Goal: Task Accomplishment & Management: Manage account settings

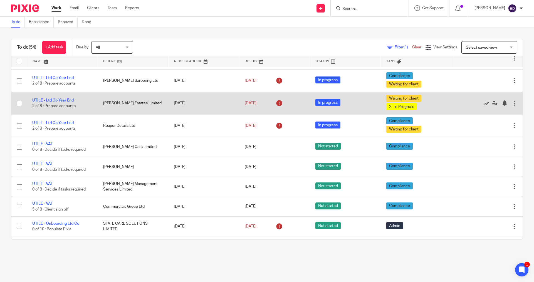
scroll to position [696, 0]
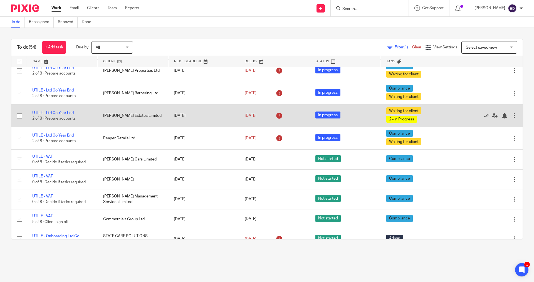
click at [72, 105] on td "UTILE - Ltd Co Year End 2 of 8 · Prepare accounts" at bounding box center [62, 116] width 71 height 23
click at [68, 111] on link "UTILE - Ltd Co Year End" at bounding box center [52, 113] width 41 height 4
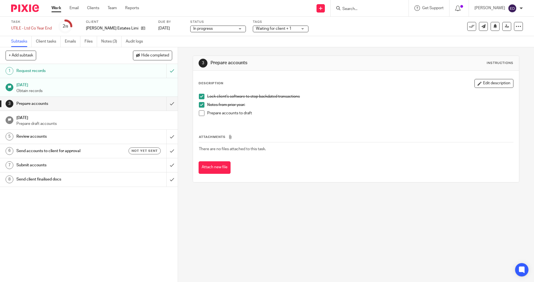
click at [280, 28] on span "Waiting for client + 1" at bounding box center [274, 29] width 36 height 4
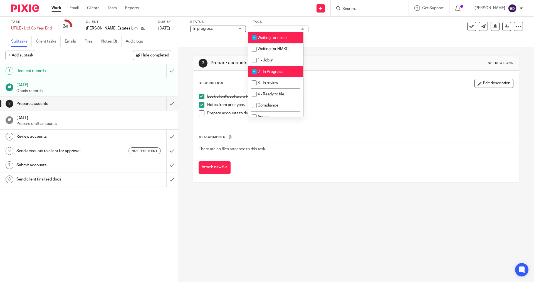
click at [265, 36] on span "Waiting for client" at bounding box center [273, 38] width 30 height 4
checkbox input "false"
click at [222, 28] on span "In progress" at bounding box center [214, 29] width 42 height 6
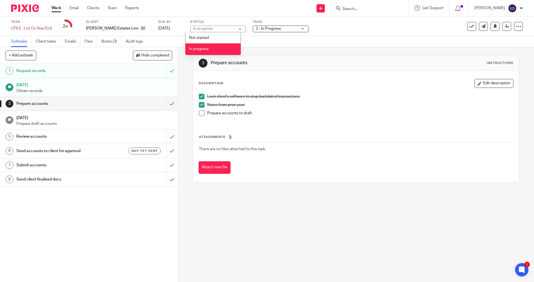
click at [222, 28] on div "In progress In progress" at bounding box center [218, 29] width 56 height 7
click at [200, 116] on span at bounding box center [202, 114] width 6 height 6
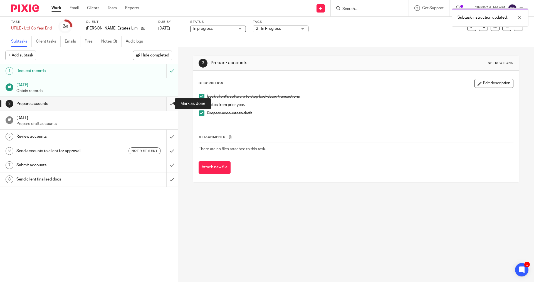
click at [170, 105] on input "submit" at bounding box center [89, 104] width 178 height 14
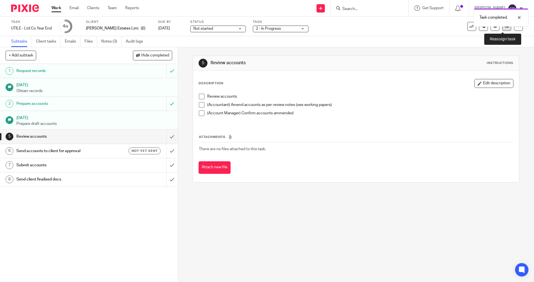
click at [505, 28] on icon at bounding box center [507, 26] width 4 height 4
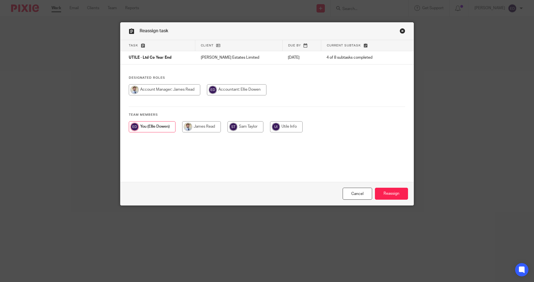
click at [169, 88] on input "radio" at bounding box center [165, 89] width 72 height 11
radio input "true"
click at [399, 195] on input "Reassign" at bounding box center [391, 194] width 33 height 12
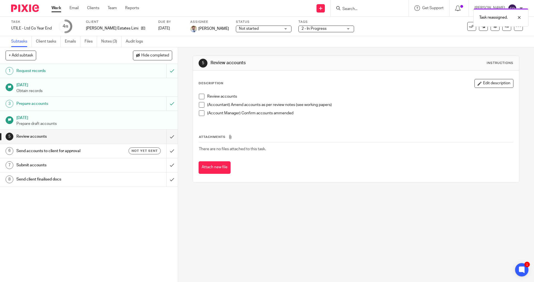
click at [263, 30] on span "Not started" at bounding box center [260, 29] width 42 height 6
click at [258, 52] on li "In progress" at bounding box center [249, 48] width 55 height 11
click at [302, 52] on div "5 Review accounts Instructions Description Edit description Review accounts (Ac…" at bounding box center [356, 119] width 327 height 144
click at [307, 32] on div "Tags 2 - In Progress Waiting for client Waiting for HMRC 1 - Job in 2 - In Prog…" at bounding box center [327, 26] width 56 height 13
click at [310, 29] on span "2 - In Progress" at bounding box center [314, 29] width 25 height 4
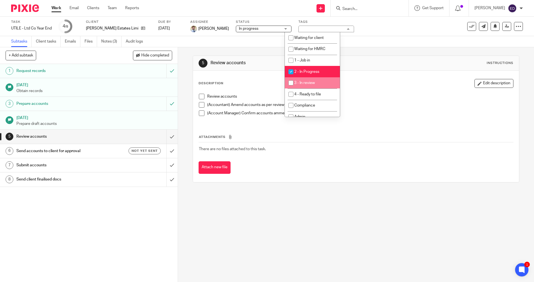
click at [305, 77] on li "3 - In review" at bounding box center [312, 82] width 55 height 11
checkbox input "true"
click at [306, 72] on span "2 - In Progress" at bounding box center [307, 72] width 25 height 4
checkbox input "false"
click at [60, 6] on link "Work" at bounding box center [57, 8] width 10 height 6
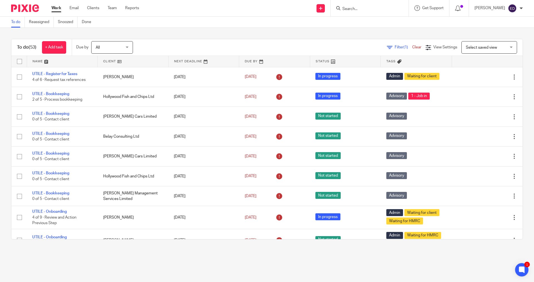
click at [371, 11] on input "Search" at bounding box center [367, 9] width 50 height 5
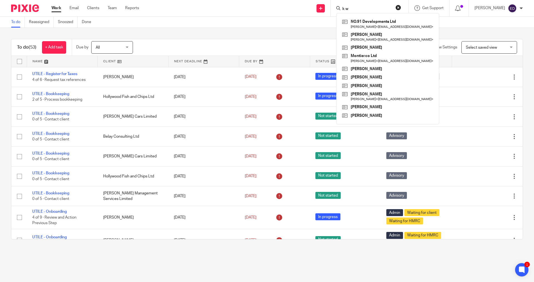
type input "k w"
click button "submit" at bounding box center [0, 0] width 0 height 0
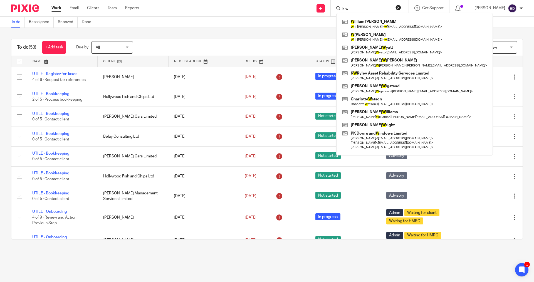
click at [381, 9] on input "k w" at bounding box center [367, 9] width 50 height 5
click button "submit" at bounding box center [0, 0] width 0 height 0
click at [355, 10] on input "k w" at bounding box center [367, 9] width 50 height 5
drag, startPoint x: 361, startPoint y: 8, endPoint x: 320, endPoint y: 1, distance: 41.5
click at [320, 1] on div "Send new email Create task Add client Request signature k w W illiam John Heath…" at bounding box center [341, 8] width 387 height 16
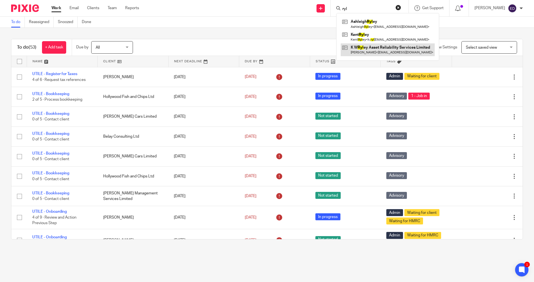
type input "ryl"
click at [391, 52] on link at bounding box center [388, 49] width 94 height 13
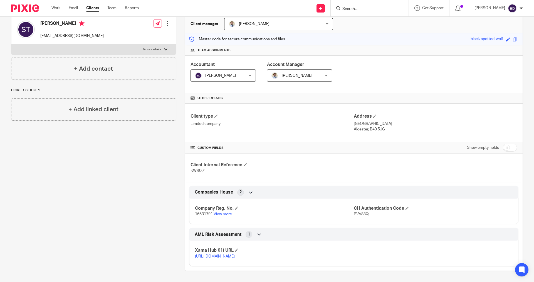
scroll to position [60, 0]
click at [503, 144] on input "checkbox" at bounding box center [510, 148] width 14 height 8
checkbox input "true"
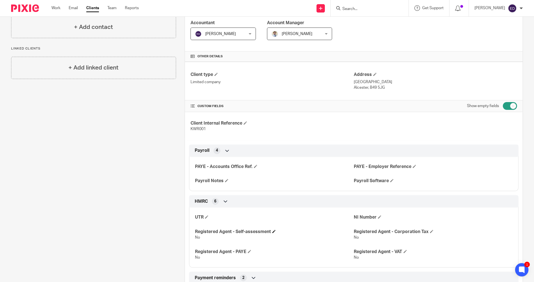
scroll to position [144, 0]
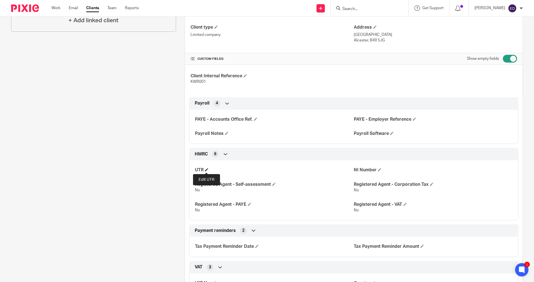
click at [206, 171] on span at bounding box center [206, 169] width 3 height 3
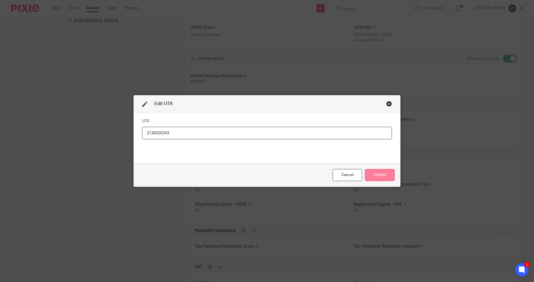
type input "2136320343"
click at [391, 174] on button "Update" at bounding box center [380, 175] width 30 height 12
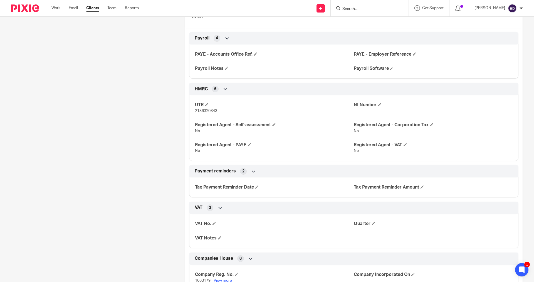
scroll to position [255, 0]
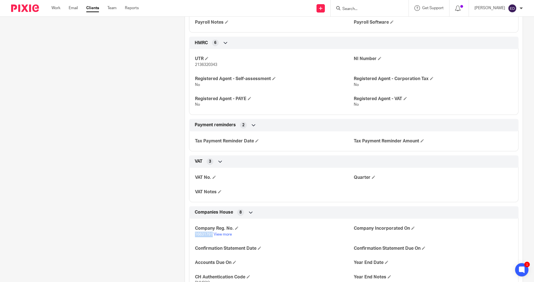
drag, startPoint x: 211, startPoint y: 236, endPoint x: 194, endPoint y: 234, distance: 17.0
click at [195, 234] on span "16631791" at bounding box center [204, 235] width 18 height 4
copy span "16631791"
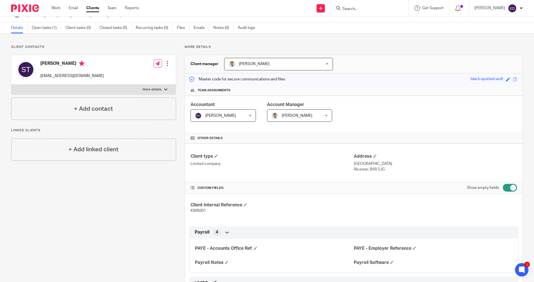
scroll to position [0, 0]
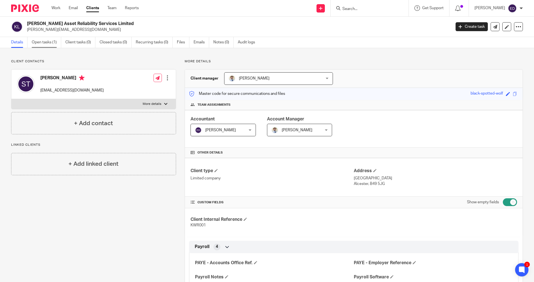
click at [46, 43] on link "Open tasks (1)" at bounding box center [47, 42] width 30 height 11
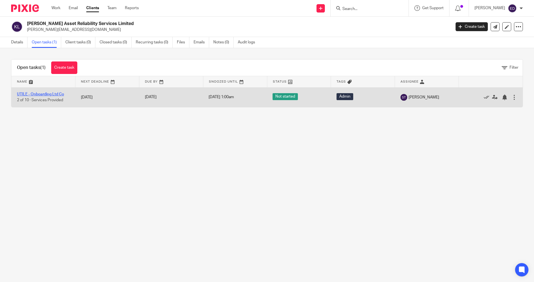
click at [55, 94] on link "UTILE - Onboarding Ltd Co" at bounding box center [40, 94] width 47 height 4
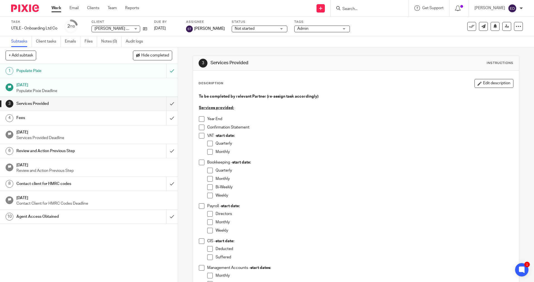
click at [72, 128] on h1 "[DATE]" at bounding box center [94, 131] width 156 height 7
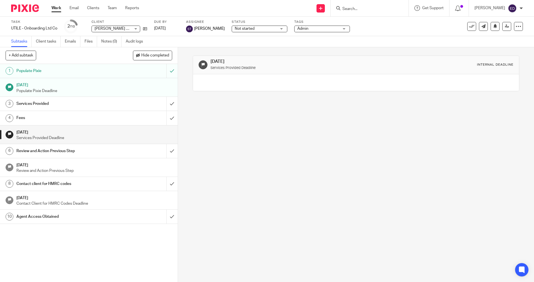
click at [61, 168] on h1 "[DATE]" at bounding box center [94, 164] width 156 height 7
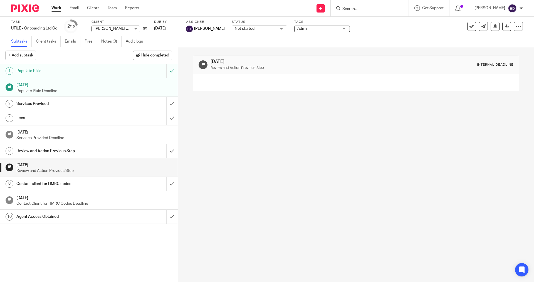
click at [75, 199] on h1 "[DATE]" at bounding box center [94, 197] width 156 height 7
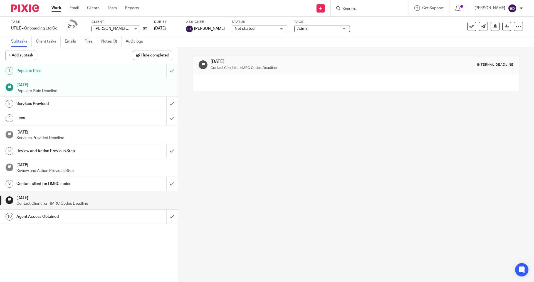
click at [79, 164] on h1 "[DATE]" at bounding box center [94, 164] width 156 height 7
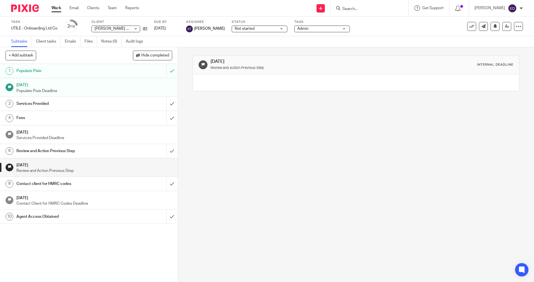
click at [80, 103] on h1 "Services Provided" at bounding box center [64, 104] width 96 height 8
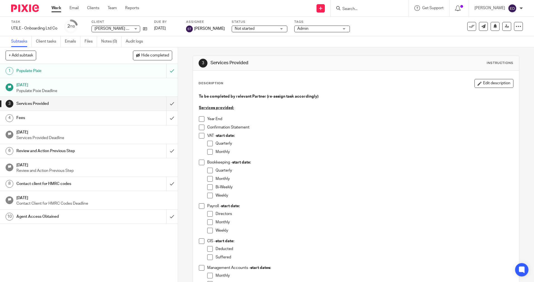
click at [43, 154] on h1 "Review and Action Previous Step" at bounding box center [64, 151] width 96 height 8
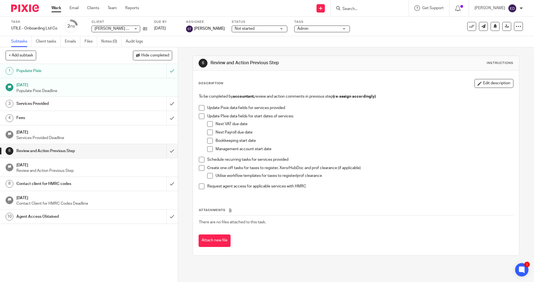
click at [199, 184] on span at bounding box center [202, 187] width 6 height 6
click at [199, 188] on span at bounding box center [202, 187] width 6 height 6
click at [92, 39] on link "Files" at bounding box center [91, 41] width 13 height 11
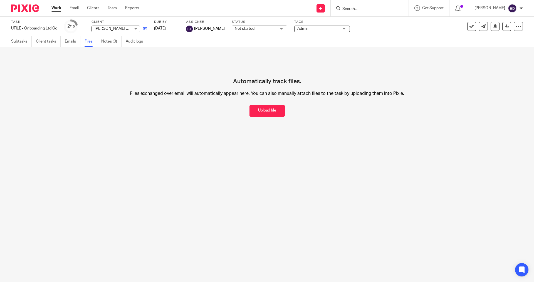
click at [144, 27] on icon at bounding box center [145, 29] width 4 height 4
click at [370, 10] on input "Search" at bounding box center [367, 9] width 50 height 5
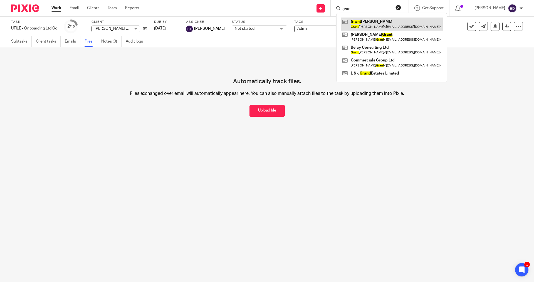
type input "grant"
click at [372, 27] on link at bounding box center [392, 24] width 102 height 13
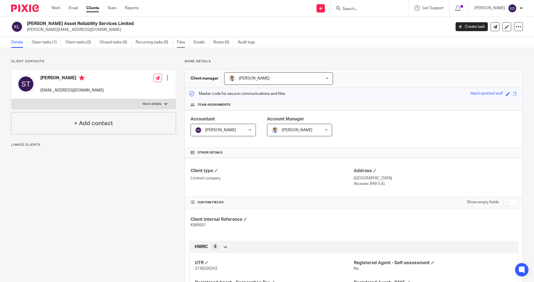
click at [180, 44] on link "Files" at bounding box center [183, 42] width 13 height 11
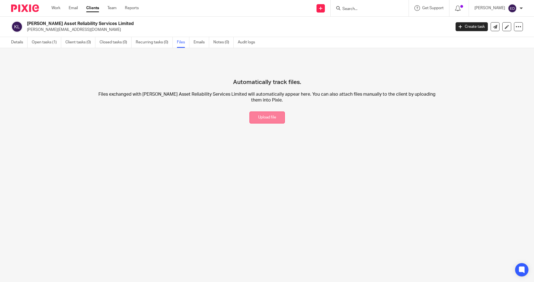
click at [252, 120] on button "Upload file" at bounding box center [267, 118] width 35 height 12
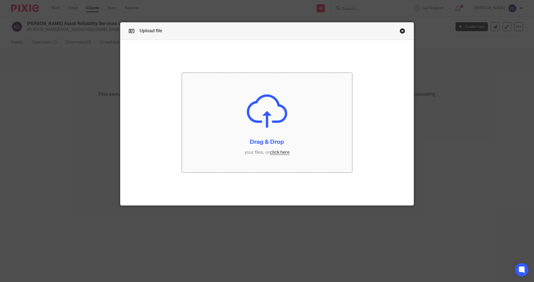
click at [273, 150] on input "file" at bounding box center [267, 123] width 171 height 100
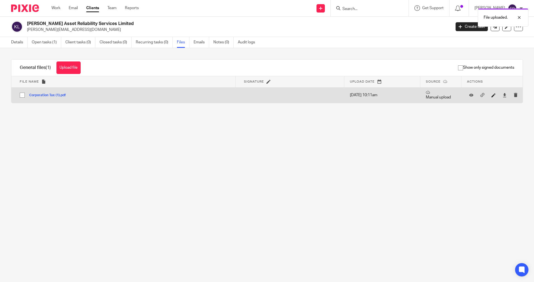
click at [492, 97] on icon at bounding box center [494, 95] width 4 height 4
click at [69, 98] on input "Corporation Tax (1)" at bounding box center [126, 99] width 213 height 6
drag, startPoint x: 60, startPoint y: 100, endPoint x: 26, endPoint y: 100, distance: 34.2
click at [26, 100] on input "Corporation Tax (1)" at bounding box center [126, 99] width 213 height 6
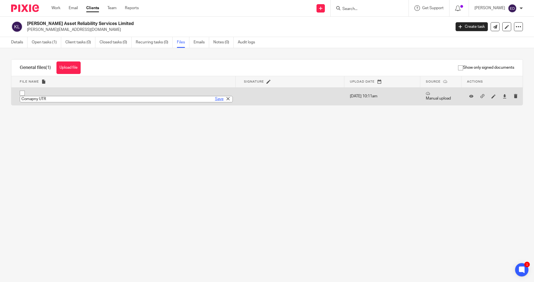
type input "Comapny UTR"
click at [215, 98] on link "Save" at bounding box center [219, 99] width 9 height 6
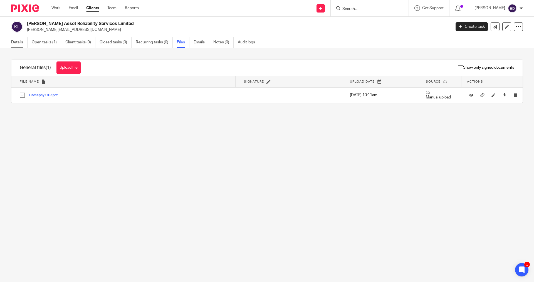
drag, startPoint x: 18, startPoint y: 42, endPoint x: 221, endPoint y: 61, distance: 203.8
click at [18, 42] on link "Details" at bounding box center [19, 42] width 16 height 11
click at [16, 43] on link "Details" at bounding box center [19, 42] width 16 height 11
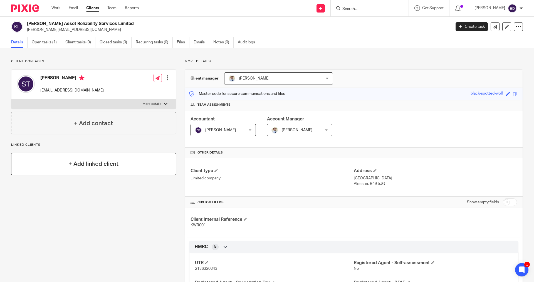
click at [74, 161] on h4 "+ Add linked client" at bounding box center [93, 164] width 50 height 9
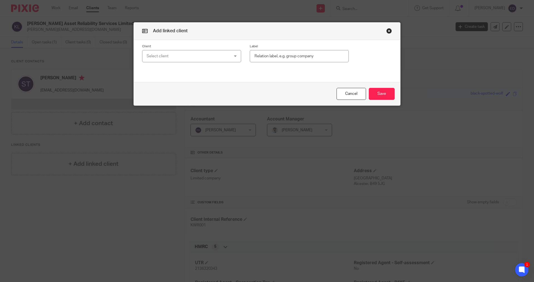
click at [204, 61] on div "Select client" at bounding box center [184, 56] width 75 height 12
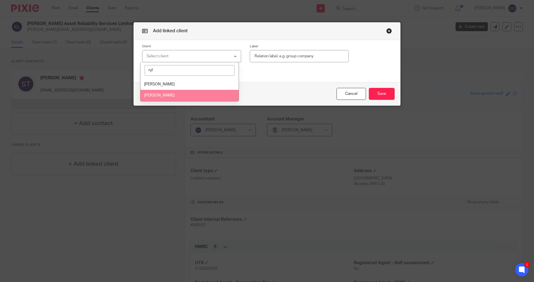
type input "ryl"
click at [171, 94] on li "[PERSON_NAME]" at bounding box center [190, 95] width 99 height 11
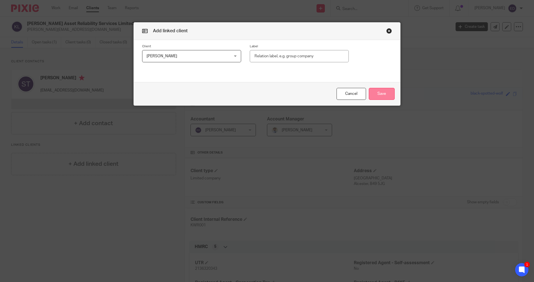
click at [382, 95] on button "Save" at bounding box center [382, 94] width 26 height 12
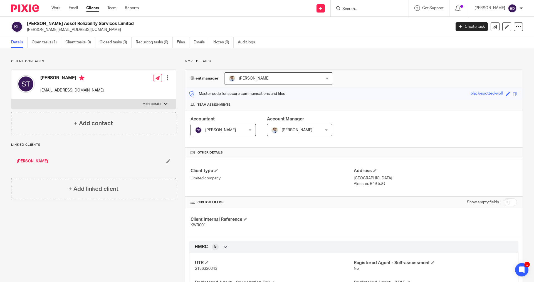
click at [368, 10] on input "Search" at bounding box center [367, 9] width 50 height 5
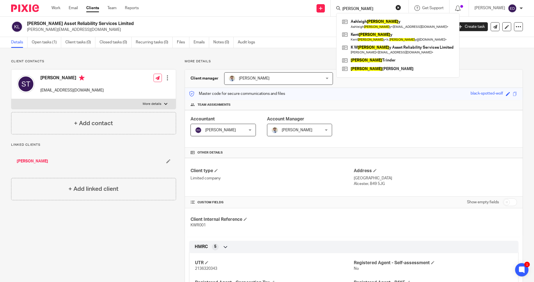
type input "ryle"
click at [55, 6] on link "Work" at bounding box center [56, 8] width 9 height 6
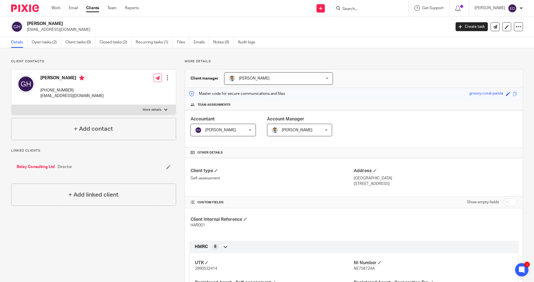
click at [366, 8] on input "Search" at bounding box center [367, 9] width 50 height 5
type input "djuk"
drag, startPoint x: 365, startPoint y: 10, endPoint x: 329, endPoint y: 10, distance: 36.5
click at [329, 10] on div "Send new email Create task Add client Request signature djuk Djuk a Holdings Li…" at bounding box center [340, 8] width 387 height 16
click at [52, 8] on link "Work" at bounding box center [56, 8] width 9 height 6
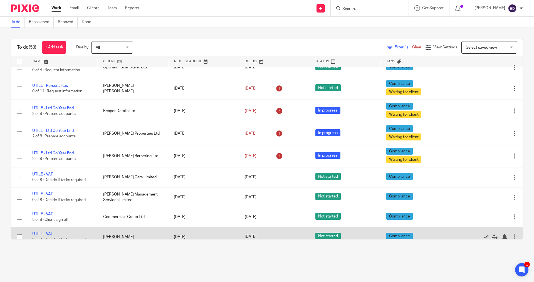
scroll to position [654, 0]
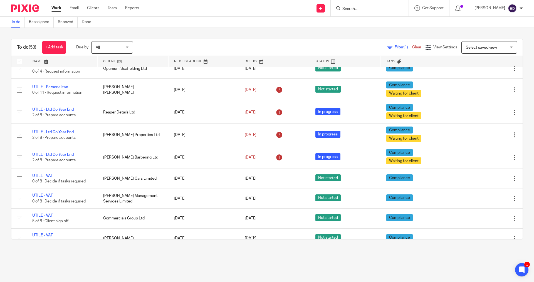
click at [378, 10] on input "Search" at bounding box center [367, 9] width 50 height 5
type input "D"
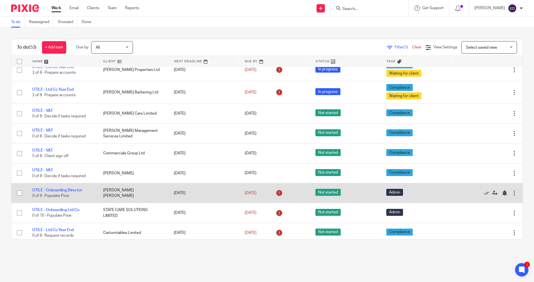
scroll to position [710, 0]
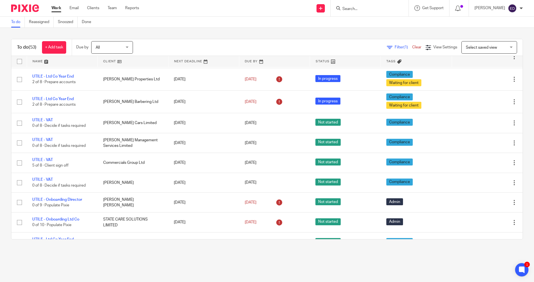
click at [384, 11] on input "Search" at bounding box center [367, 9] width 50 height 5
click at [376, 11] on input "Search" at bounding box center [367, 9] width 50 height 5
type input "j"
type input "dju"
click at [364, 27] on link at bounding box center [375, 30] width 69 height 8
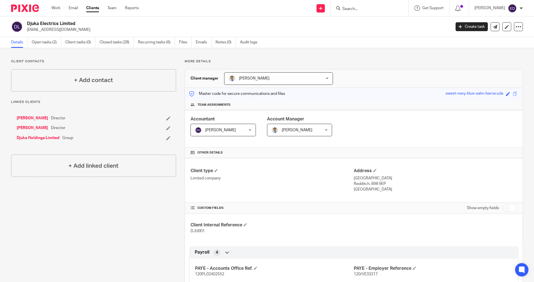
drag, startPoint x: 27, startPoint y: 31, endPoint x: 80, endPoint y: 30, distance: 52.9
click at [80, 30] on p "djukaelectrics@gmail.com" at bounding box center [237, 30] width 421 height 6
click at [57, 7] on link "Work" at bounding box center [56, 8] width 9 height 6
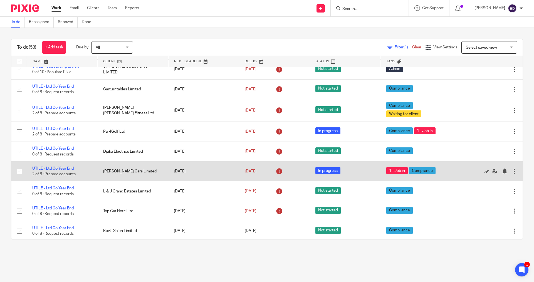
scroll to position [933, 0]
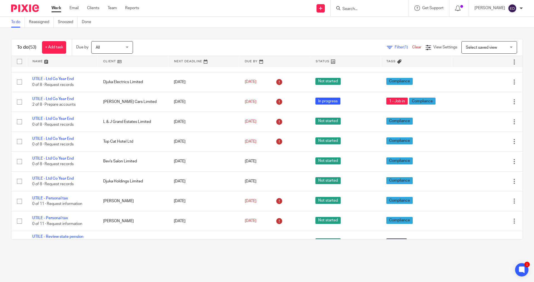
click at [368, 10] on input "Search" at bounding box center [367, 9] width 50 height 5
type input "djuka"
click button "submit" at bounding box center [0, 0] width 0 height 0
click at [372, 8] on input "djuka" at bounding box center [367, 9] width 50 height 5
click at [367, 6] on form "djuka" at bounding box center [371, 8] width 59 height 7
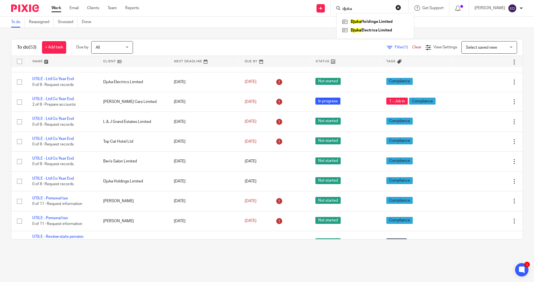
click at [365, 8] on input "djuka" at bounding box center [367, 9] width 50 height 5
click at [95, 6] on link "Clients" at bounding box center [93, 8] width 12 height 6
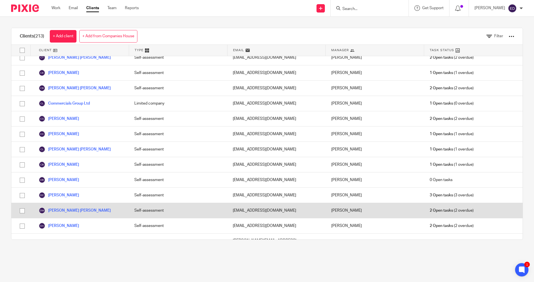
scroll to position [779, 0]
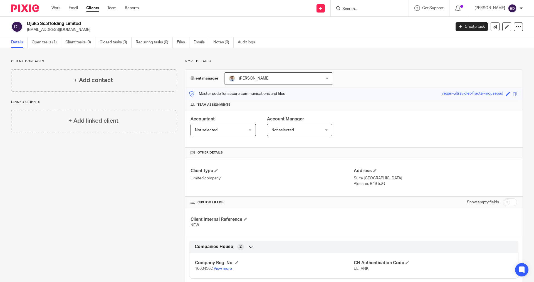
click at [233, 130] on span "Not selected" at bounding box center [219, 130] width 48 height 12
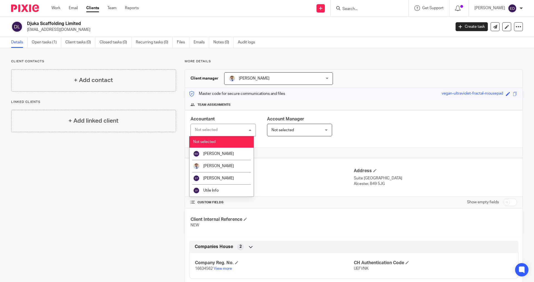
click at [357, 120] on div "Accountant Not selected Not selected Not selected [PERSON_NAME] [PERSON_NAME] […" at bounding box center [354, 129] width 338 height 38
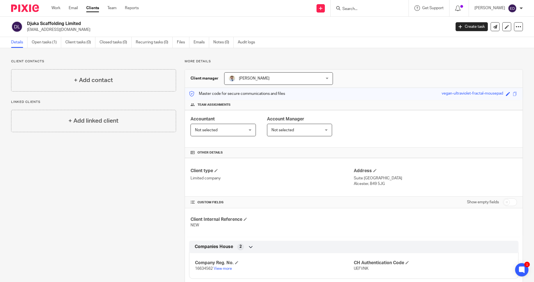
drag, startPoint x: 43, startPoint y: 44, endPoint x: 119, endPoint y: 190, distance: 164.6
click at [119, 190] on div "Client contacts + Add contact Linked clients + Add linked client" at bounding box center [90, 192] width 174 height 266
click at [246, 220] on span at bounding box center [245, 219] width 3 height 3
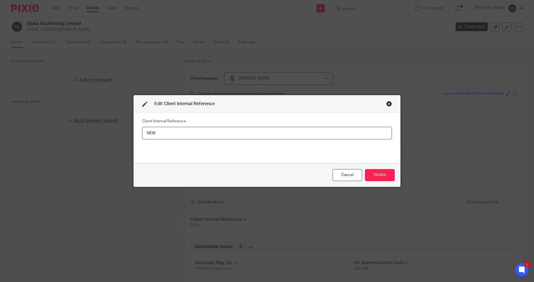
drag, startPoint x: 174, startPoint y: 133, endPoint x: 104, endPoint y: 125, distance: 70.1
click at [104, 125] on div "Edit Client Internal Reference Client Internal Reference NEW Cancel Update" at bounding box center [267, 141] width 534 height 282
type input "DJU003"
click at [386, 176] on button "Update" at bounding box center [380, 175] width 30 height 12
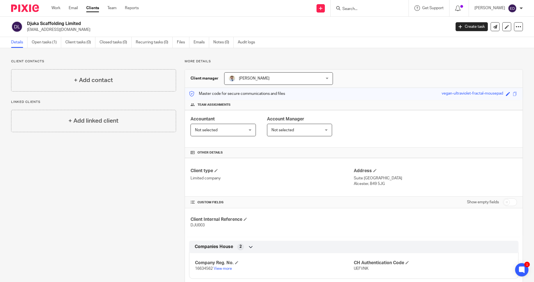
click at [233, 123] on div "Accountant Not selected Not selected Not selected Ellie Dowen James Read Sam Ta…" at bounding box center [223, 126] width 65 height 20
click at [230, 130] on span "Not selected" at bounding box center [219, 130] width 48 height 12
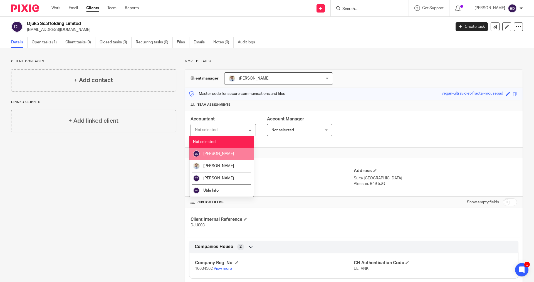
click at [220, 155] on span "[PERSON_NAME]" at bounding box center [218, 154] width 31 height 4
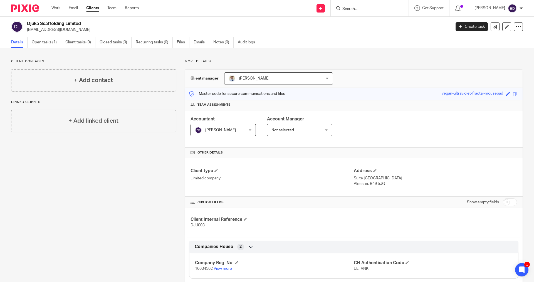
click at [244, 131] on span "Not selected" at bounding box center [219, 130] width 48 height 12
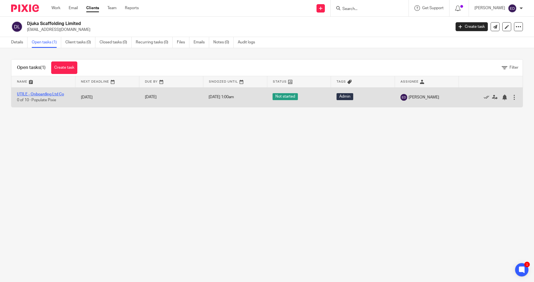
click at [54, 94] on link "UTILE - Onboarding Ltd Co" at bounding box center [40, 94] width 47 height 4
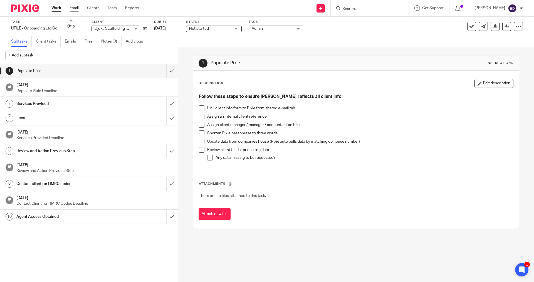
click at [77, 8] on link "Email" at bounding box center [74, 8] width 9 height 6
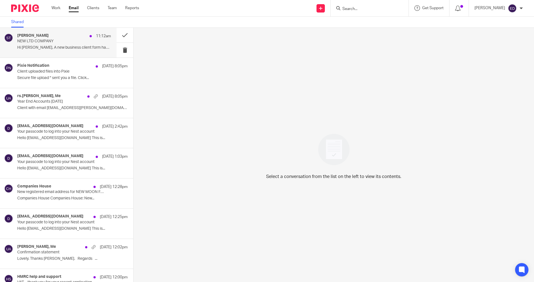
click at [73, 48] on p "Hi James, A new business client form has been..." at bounding box center [64, 47] width 94 height 5
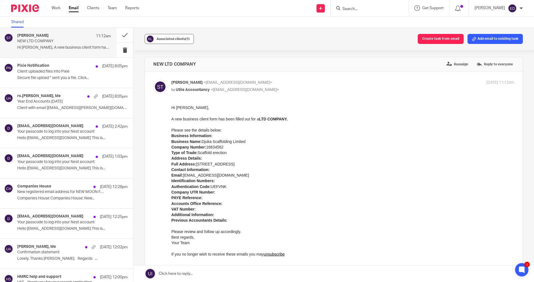
click at [165, 43] on button "Associated clients (1)" at bounding box center [169, 39] width 49 height 10
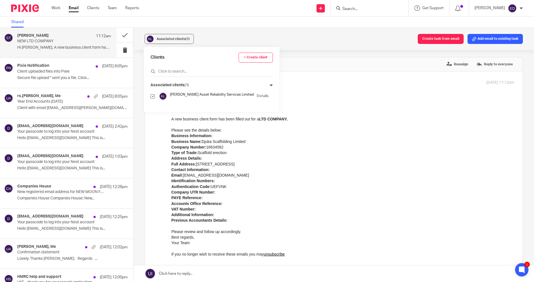
click at [216, 38] on div "Associated clients (1) Create task from email Add email to existing task" at bounding box center [334, 39] width 401 height 22
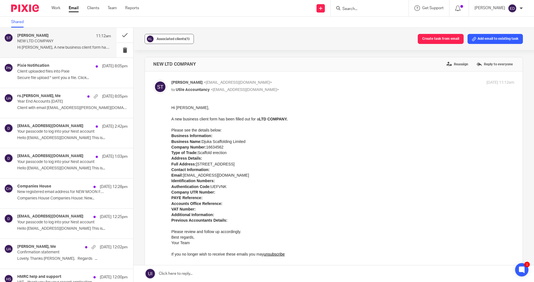
click at [159, 38] on span "Associated clients (1)" at bounding box center [173, 38] width 33 height 3
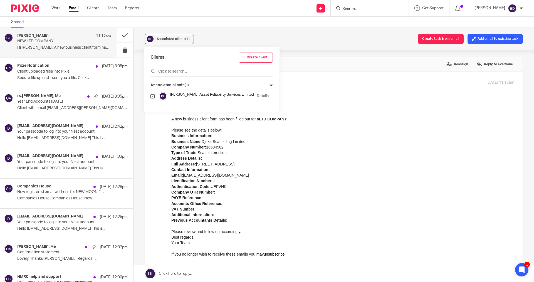
click at [152, 96] on input "checkbox" at bounding box center [153, 96] width 4 height 4
checkbox input "false"
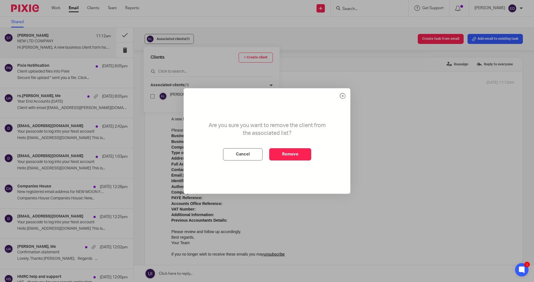
click at [293, 158] on button "Remove" at bounding box center [290, 154] width 42 height 12
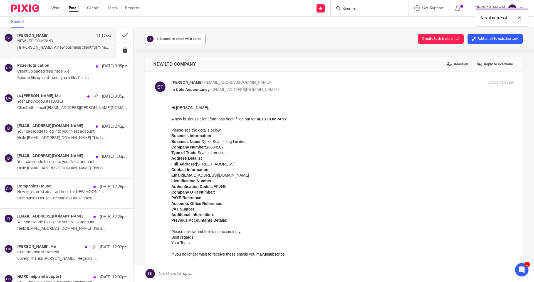
click at [173, 37] on span "+ Associate email with client" at bounding box center [179, 38] width 45 height 3
click at [180, 71] on input "text" at bounding box center [210, 72] width 118 height 6
click at [327, 97] on div "Sam Taylor <hello@utileaccountancy.co.uk> to Utile Accountancy <info@utileaccou…" at bounding box center [333, 184] width 361 height 209
click at [501, 39] on button "Add email to existing task" at bounding box center [495, 39] width 55 height 10
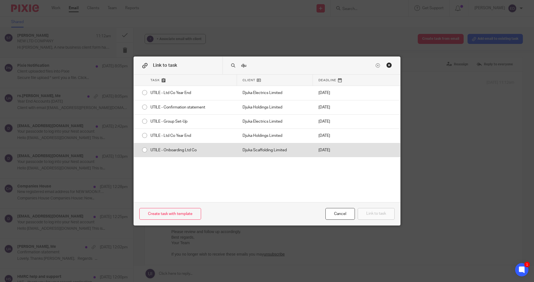
type input "dju"
click at [154, 152] on div "UTILE - Onboarding Ltd Co" at bounding box center [191, 150] width 92 height 14
radio input "true"
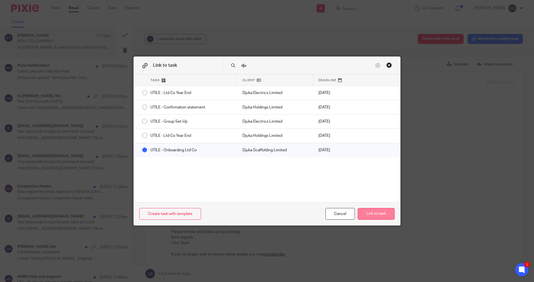
click at [383, 216] on button "Link to task" at bounding box center [376, 214] width 37 height 12
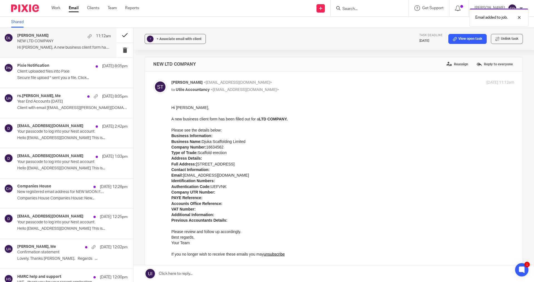
click at [122, 32] on button at bounding box center [125, 35] width 17 height 15
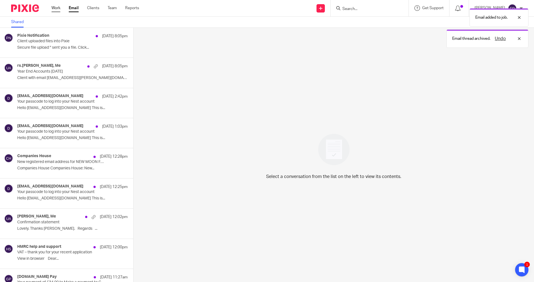
click at [54, 6] on link "Work" at bounding box center [56, 8] width 9 height 6
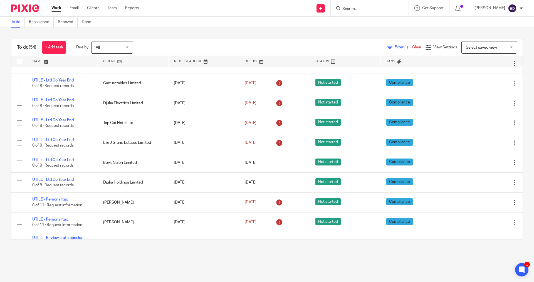
scroll to position [952, 0]
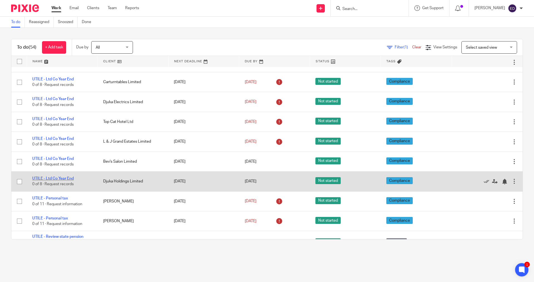
click at [50, 177] on link "UTILE - Ltd Co Year End" at bounding box center [52, 179] width 41 height 4
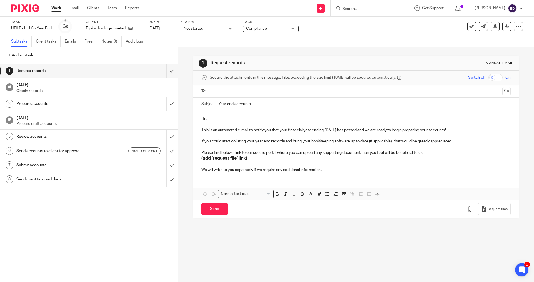
click at [61, 9] on link "Work" at bounding box center [57, 8] width 10 height 6
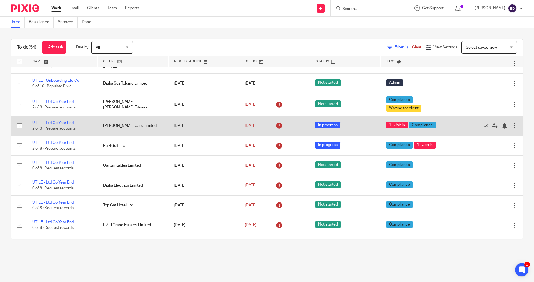
scroll to position [841, 0]
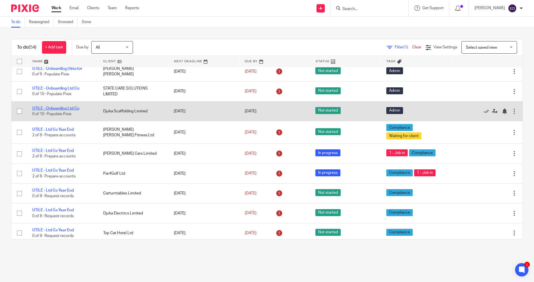
click at [68, 107] on link "UTILE - Onboarding Ltd Co" at bounding box center [55, 109] width 47 height 4
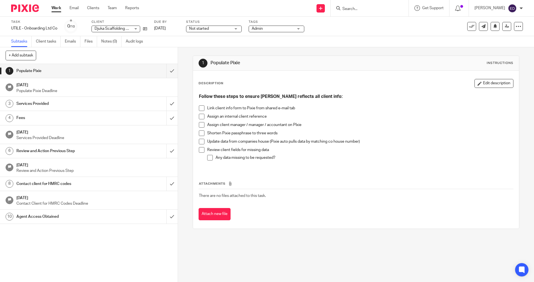
click at [204, 108] on li "Link client info form to Pixie from shared e-mail tab" at bounding box center [356, 110] width 314 height 8
click at [201, 107] on span at bounding box center [202, 109] width 6 height 6
click at [201, 115] on span at bounding box center [202, 117] width 6 height 6
click at [202, 126] on span at bounding box center [202, 125] width 6 height 6
click at [199, 131] on span at bounding box center [202, 134] width 6 height 6
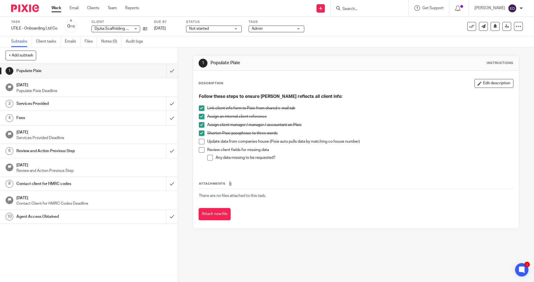
click at [200, 140] on span at bounding box center [202, 142] width 6 height 6
click at [196, 152] on div "Follow these steps to ensure Pixie reflects all client info: Link client info f…" at bounding box center [356, 130] width 320 height 79
click at [200, 154] on li "Review client fields for missing data Any data missing to be requested?" at bounding box center [356, 156] width 314 height 18
click at [199, 151] on span at bounding box center [202, 150] width 6 height 6
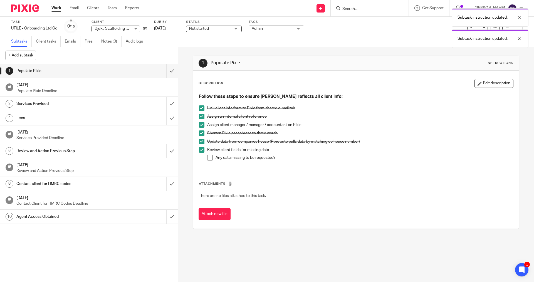
click at [209, 158] on span at bounding box center [210, 158] width 6 height 6
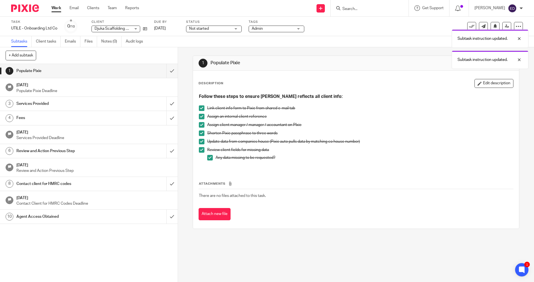
click at [281, 159] on p "Any data missing to be requested?" at bounding box center [365, 158] width 298 height 6
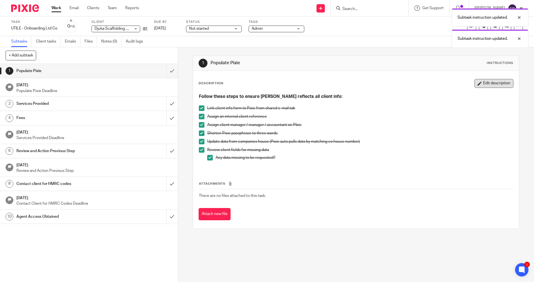
click at [485, 82] on button "Edit description" at bounding box center [494, 83] width 39 height 9
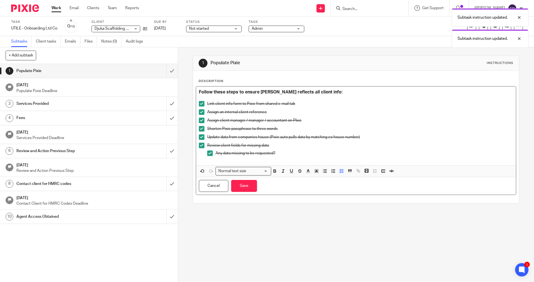
click at [302, 151] on p "Any data missing to be requested?" at bounding box center [365, 154] width 298 height 6
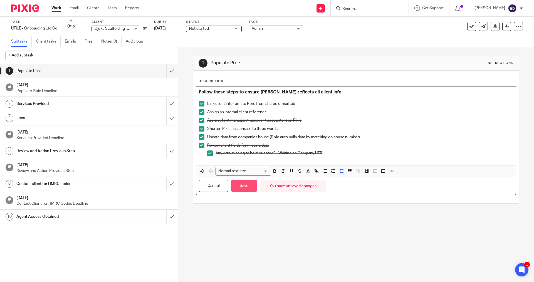
click at [246, 183] on button "Save" at bounding box center [244, 186] width 26 height 12
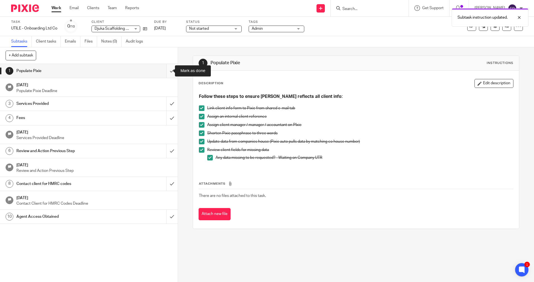
click at [166, 70] on input "submit" at bounding box center [89, 71] width 178 height 14
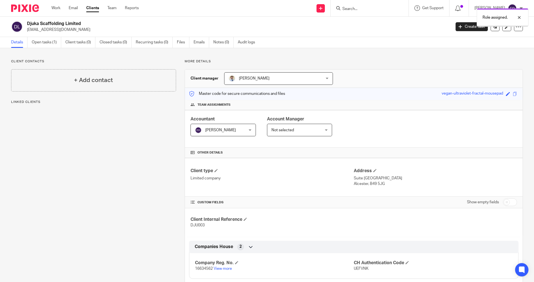
click at [280, 124] on span "Not selected" at bounding box center [296, 130] width 48 height 12
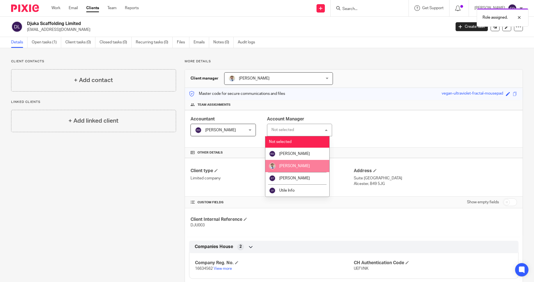
click at [278, 164] on li "[PERSON_NAME]" at bounding box center [298, 166] width 64 height 12
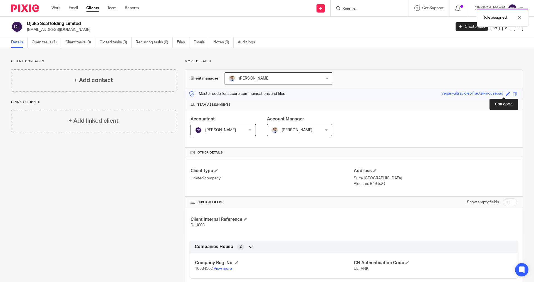
click at [506, 94] on span at bounding box center [508, 94] width 4 height 4
click at [438, 94] on input "vegan-ultraviolet-fractal-mousepad" at bounding box center [470, 94] width 84 height 6
drag, startPoint x: 438, startPoint y: 94, endPoint x: 413, endPoint y: 94, distance: 25.6
click at [413, 94] on div "Master code for secure communications and files vegan-ultraviolet-fractal-mouse…" at bounding box center [354, 94] width 338 height 12
type input "ultraviolet-fractal-mousepad"
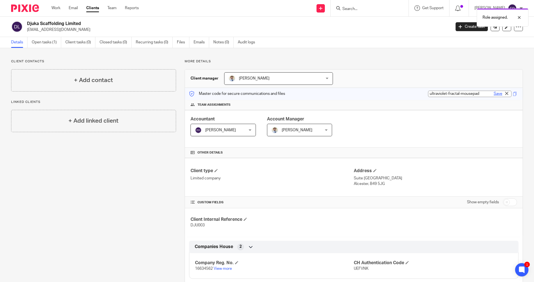
click at [494, 94] on link "Save" at bounding box center [498, 94] width 9 height 6
type input "ultraviolet-fractal-mousepad"
click at [403, 60] on p "More details" at bounding box center [354, 61] width 339 height 4
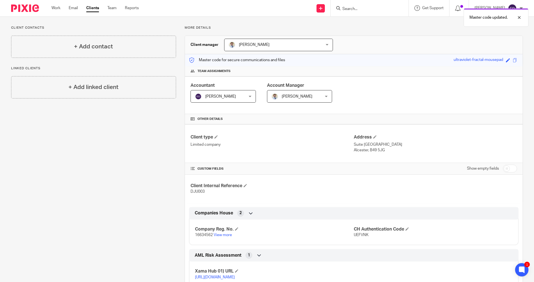
scroll to position [60, 0]
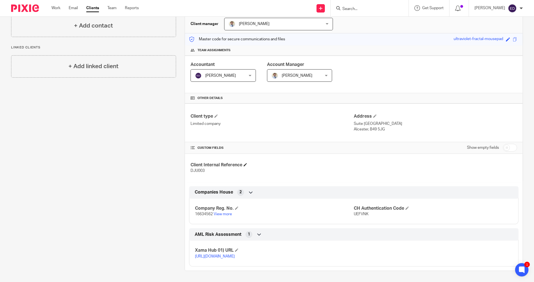
click at [251, 190] on icon at bounding box center [251, 193] width 6 height 6
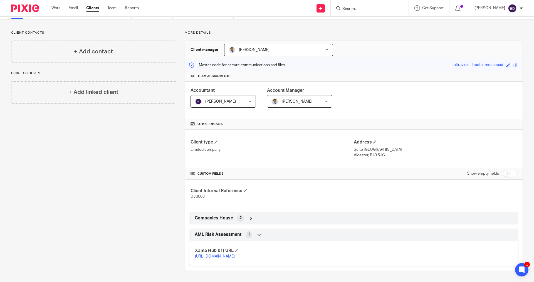
click at [250, 216] on icon at bounding box center [251, 219] width 6 height 6
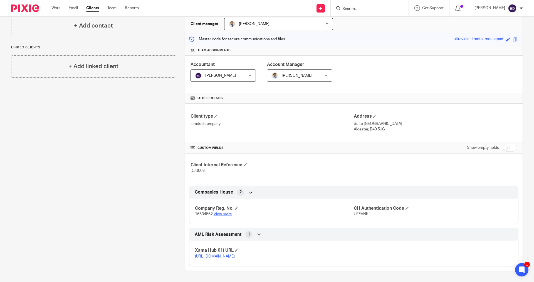
click at [225, 212] on link "View more" at bounding box center [223, 214] width 18 height 4
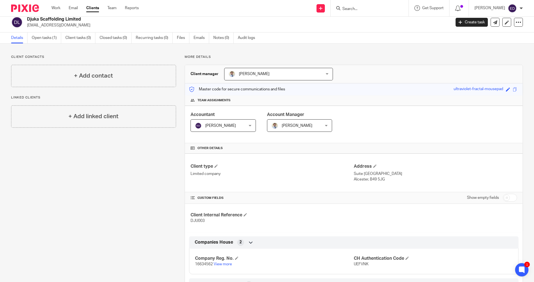
click at [506, 195] on input "checkbox" at bounding box center [510, 198] width 14 height 8
checkbox input "true"
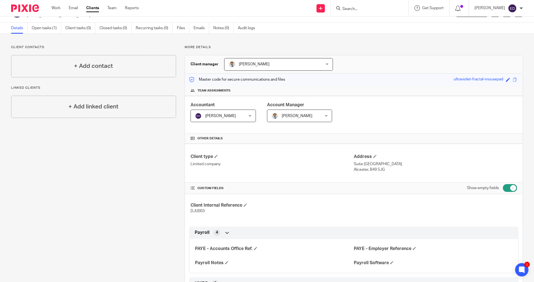
scroll to position [0, 0]
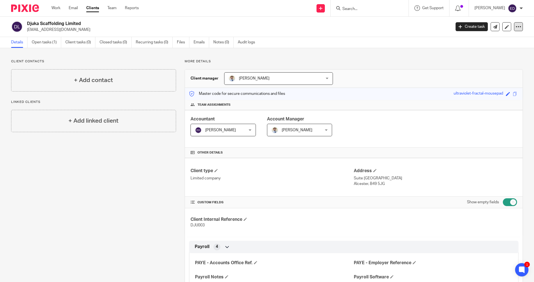
click at [516, 28] on icon at bounding box center [519, 27] width 6 height 6
click at [500, 41] on link "Update from Companies House" at bounding box center [484, 41] width 62 height 8
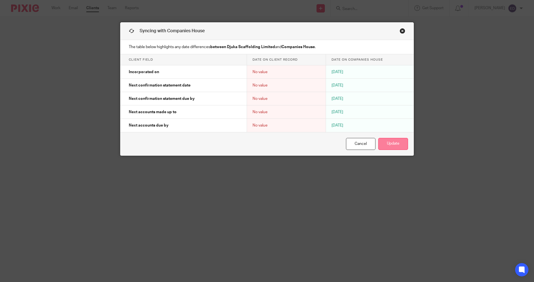
click at [399, 143] on button "Update" at bounding box center [394, 144] width 30 height 12
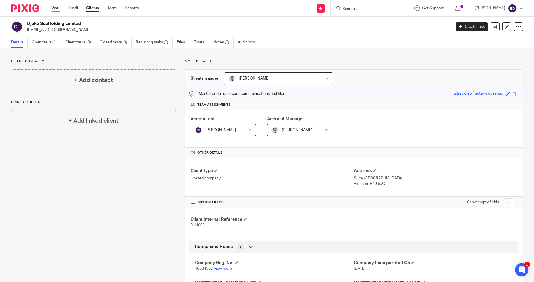
click at [57, 9] on link "Work" at bounding box center [56, 8] width 9 height 6
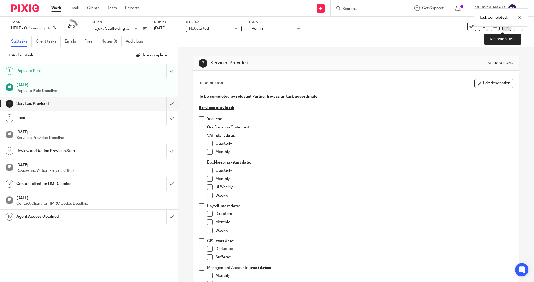
click at [505, 28] on icon at bounding box center [507, 26] width 4 height 4
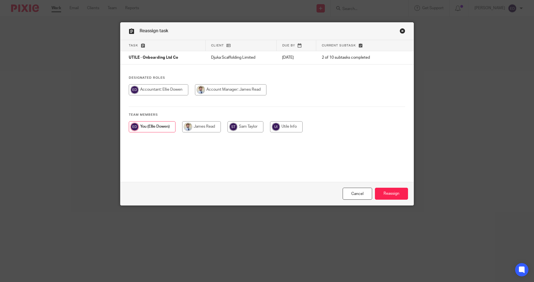
click at [170, 89] on input "radio" at bounding box center [159, 89] width 60 height 11
radio input "true"
click at [397, 193] on input "Reassign" at bounding box center [391, 194] width 33 height 12
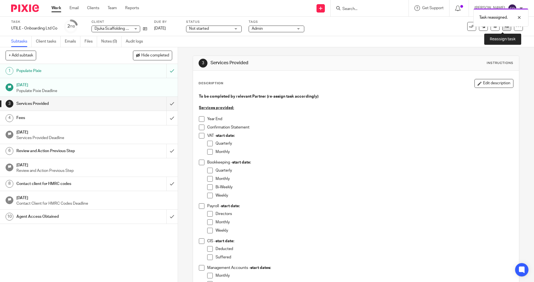
click at [503, 28] on link at bounding box center [507, 26] width 9 height 9
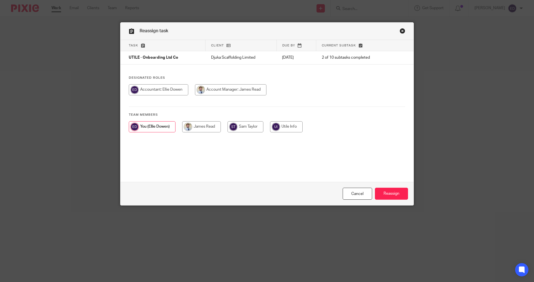
click at [243, 129] on input "radio" at bounding box center [246, 126] width 36 height 11
radio input "true"
click at [402, 195] on input "Reassign" at bounding box center [391, 194] width 33 height 12
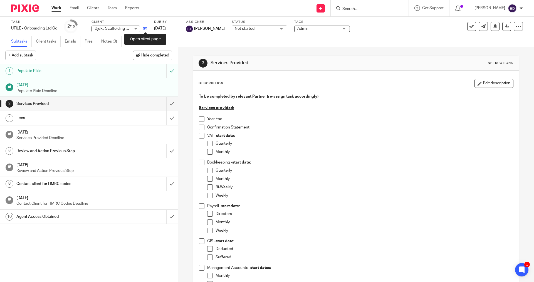
click at [146, 29] on icon at bounding box center [145, 29] width 4 height 4
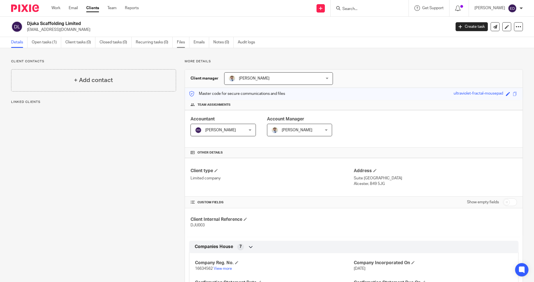
click at [180, 41] on link "Files" at bounding box center [183, 42] width 13 height 11
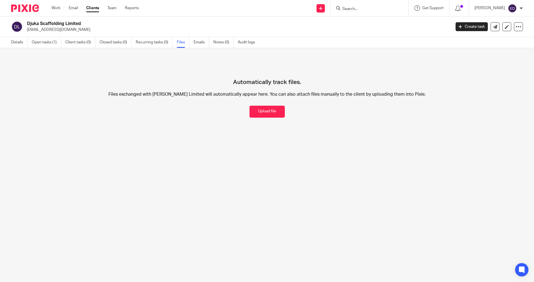
click at [262, 113] on button "Upload file" at bounding box center [267, 112] width 35 height 12
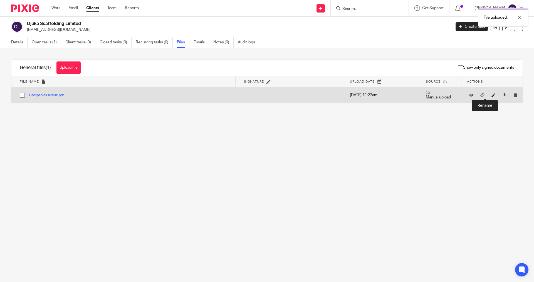
click at [492, 96] on icon at bounding box center [494, 95] width 4 height 4
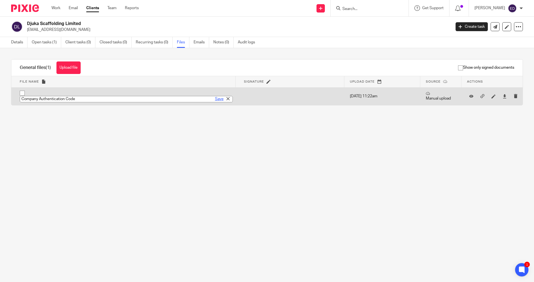
type input "Company Authentication Code"
click at [215, 100] on link "Save" at bounding box center [219, 99] width 9 height 6
click at [70, 94] on button "Company Authentication Code.pdf" at bounding box center [58, 96] width 59 height 4
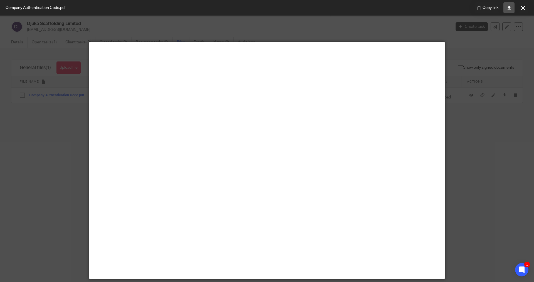
click at [509, 9] on icon at bounding box center [509, 8] width 4 height 4
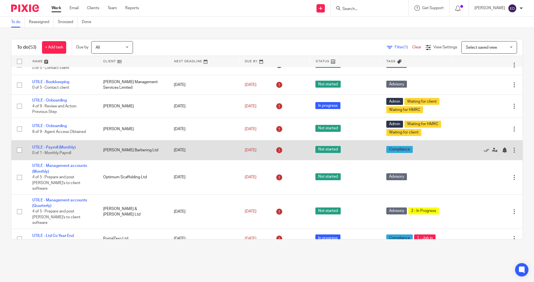
scroll to position [167, 0]
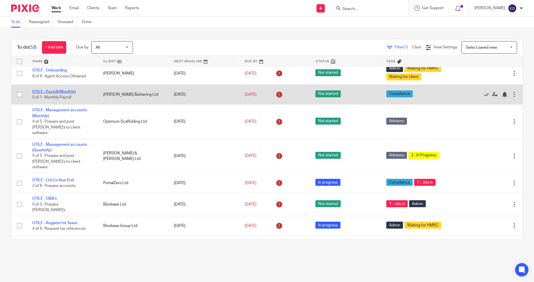
click at [72, 92] on link "UTILE - Payroll (Monthly)" at bounding box center [53, 92] width 43 height 4
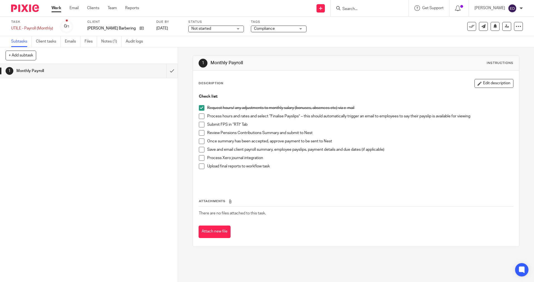
click at [140, 32] on div "Client [PERSON_NAME] Barbering Ltd" at bounding box center [118, 26] width 62 height 13
click at [138, 32] on div "Client [PERSON_NAME] Barbering Ltd" at bounding box center [118, 26] width 62 height 13
click at [140, 28] on icon at bounding box center [142, 28] width 4 height 4
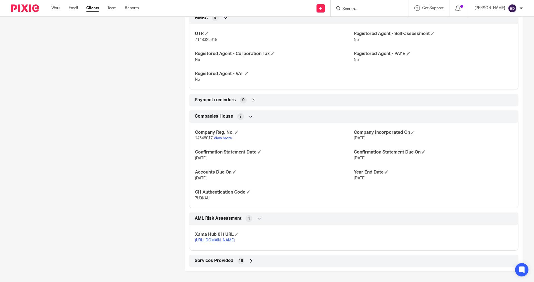
scroll to position [278, 0]
drag, startPoint x: 247, startPoint y: 261, endPoint x: 254, endPoint y: 255, distance: 9.3
click at [247, 261] on div "Services Provided 18" at bounding box center [353, 260] width 321 height 9
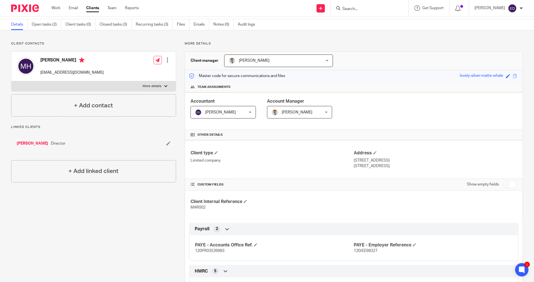
scroll to position [0, 0]
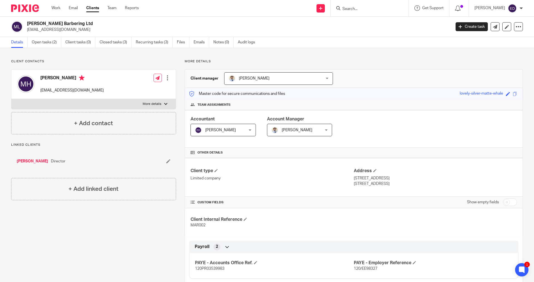
click at [22, 84] on img at bounding box center [26, 84] width 18 height 18
click at [164, 105] on div at bounding box center [165, 103] width 3 height 3
click at [11, 99] on input "More details" at bounding box center [11, 99] width 0 height 0
checkbox input "true"
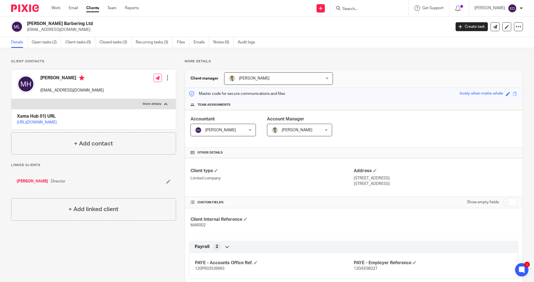
click at [107, 90] on div "Mark Hayes markhayes597@gmail.com Edit contact Create client from contact Expor…" at bounding box center [93, 85] width 165 height 30
click at [362, 8] on input "Search" at bounding box center [367, 9] width 50 height 5
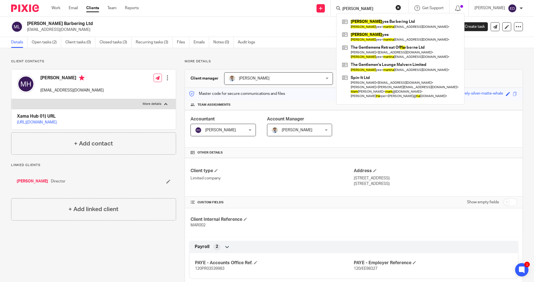
type input "mark hayes"
click button "submit" at bounding box center [0, 0] width 0 height 0
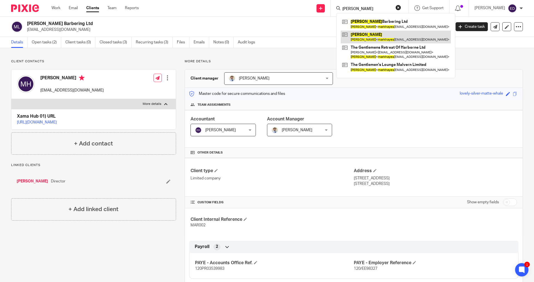
click at [386, 37] on link at bounding box center [396, 37] width 110 height 13
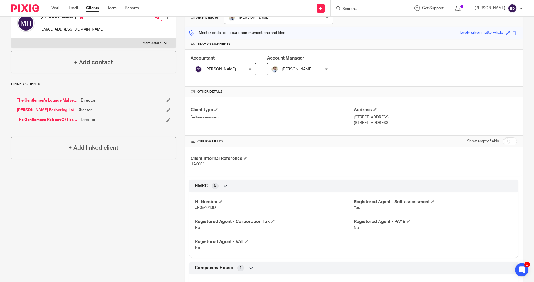
scroll to position [175, 0]
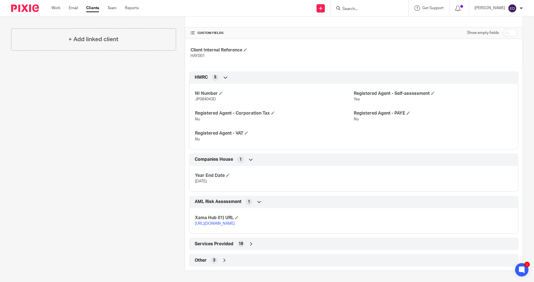
click at [220, 258] on div "Other 3" at bounding box center [353, 260] width 321 height 9
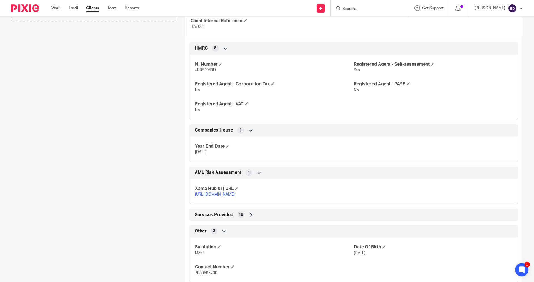
scroll to position [221, 0]
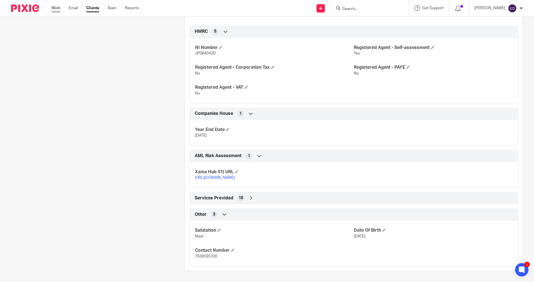
click at [60, 8] on link "Work" at bounding box center [56, 8] width 9 height 6
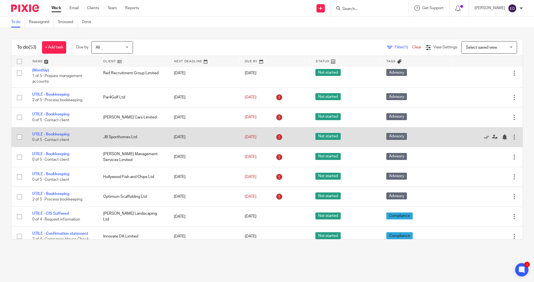
scroll to position [473, 0]
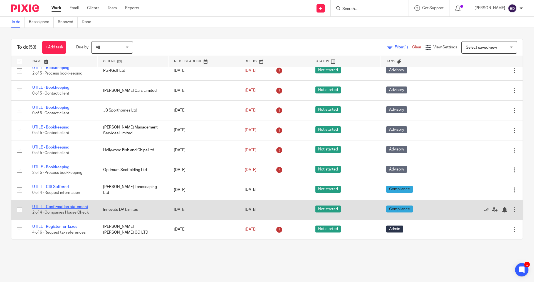
click at [73, 205] on link "UTILE - Confirmation statement" at bounding box center [60, 207] width 56 height 4
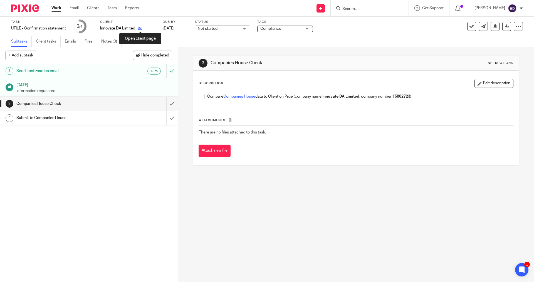
click at [142, 29] on icon at bounding box center [140, 28] width 4 height 4
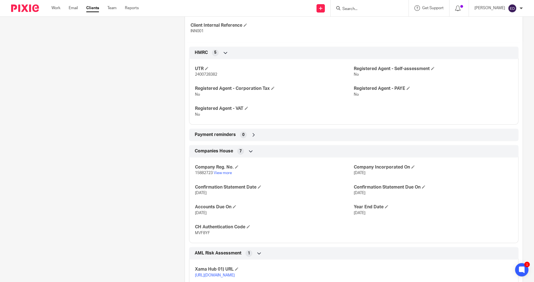
scroll to position [235, 0]
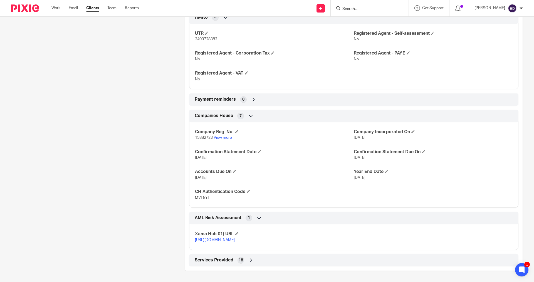
click at [246, 265] on div "Services Provided 18" at bounding box center [353, 260] width 321 height 9
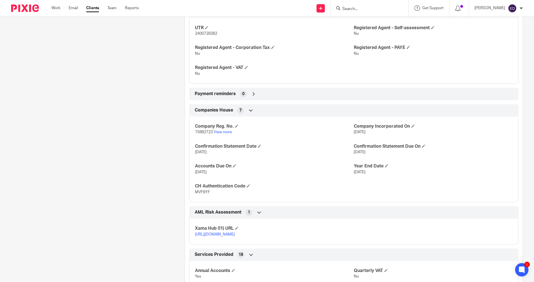
click at [249, 260] on div "Services Provided 18" at bounding box center [353, 254] width 321 height 9
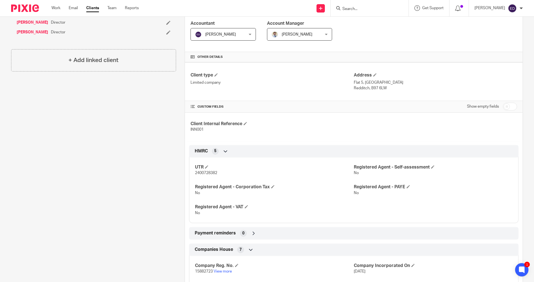
scroll to position [0, 0]
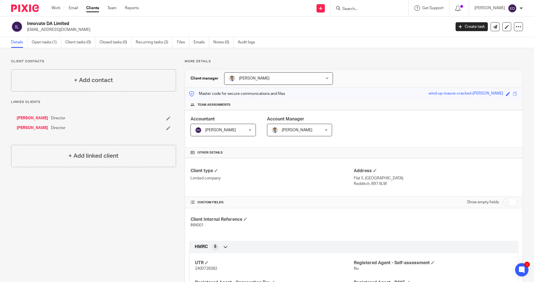
click at [35, 118] on link "[PERSON_NAME]" at bounding box center [32, 119] width 31 height 6
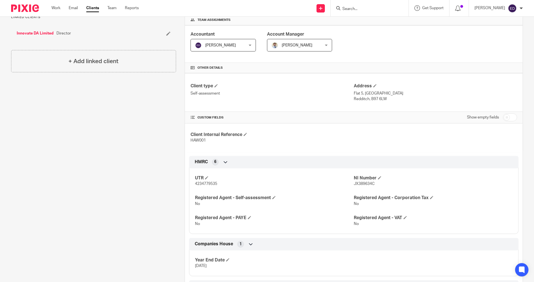
scroll to position [175, 0]
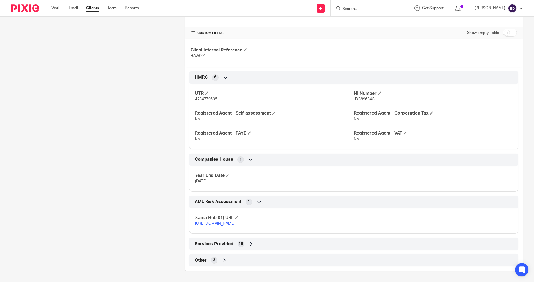
click at [226, 263] on icon at bounding box center [225, 261] width 6 height 6
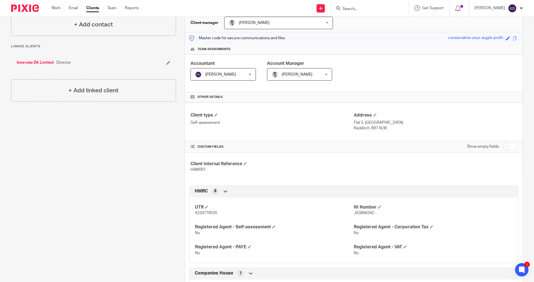
scroll to position [0, 0]
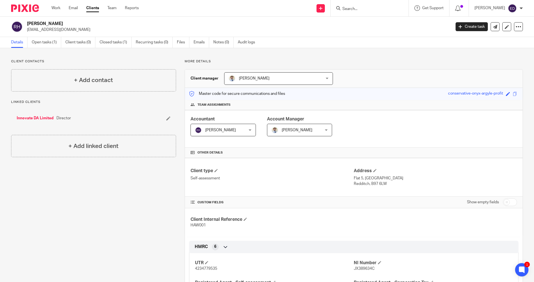
click at [34, 33] on div "Rianne Hawkins rhawkins1@hotmail.co.uk Create task Update from Companies House …" at bounding box center [267, 27] width 534 height 20
click at [40, 42] on link "Open tasks (1)" at bounding box center [47, 42] width 30 height 11
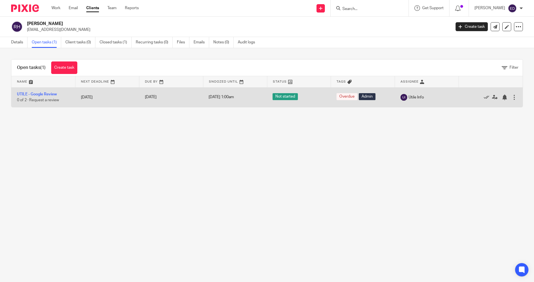
click at [47, 92] on td "UTILE - Google Review 0 of 2 · Request a review" at bounding box center [43, 97] width 64 height 20
click at [47, 94] on link "UTILE - Google Review" at bounding box center [37, 94] width 40 height 4
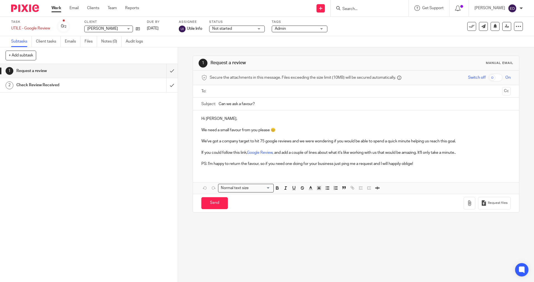
click at [55, 8] on link "Work" at bounding box center [57, 8] width 10 height 6
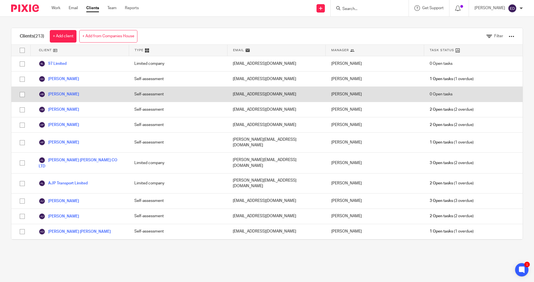
scroll to position [1232, 0]
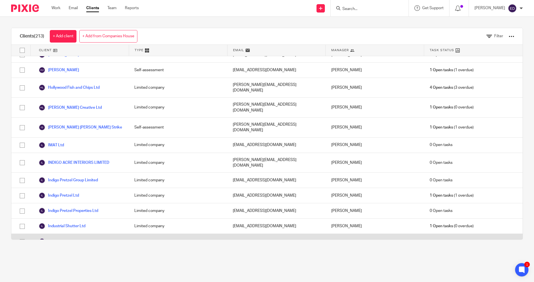
click at [76, 238] on link "Innovate DA Limited" at bounding box center [61, 241] width 45 height 7
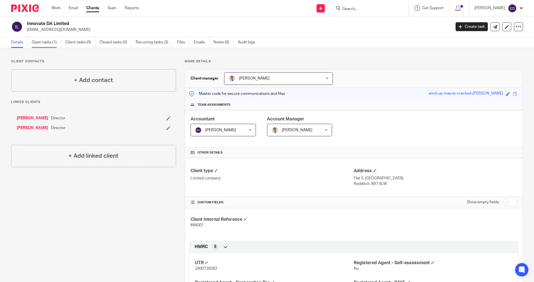
click at [48, 40] on link "Open tasks (1)" at bounding box center [47, 42] width 30 height 11
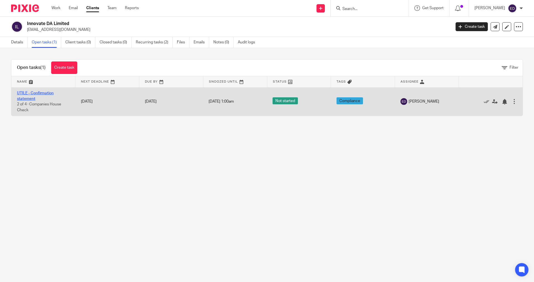
click at [27, 93] on link "UTILE - Confirmation statement" at bounding box center [35, 95] width 37 height 9
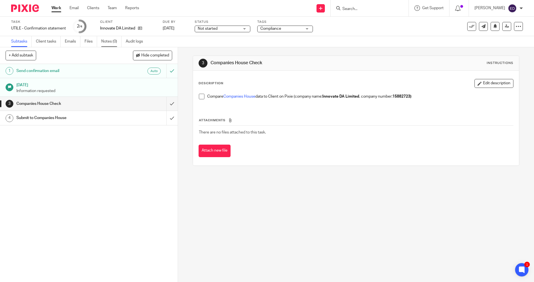
click at [112, 44] on link "Notes (0)" at bounding box center [111, 41] width 20 height 11
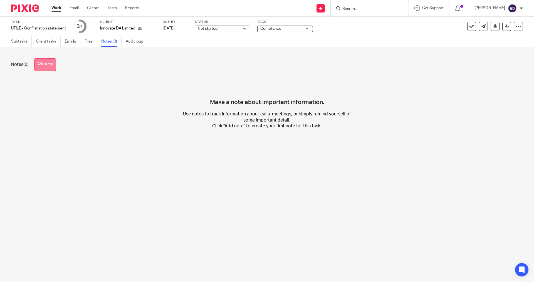
click at [53, 69] on button "Add note" at bounding box center [45, 64] width 22 height 13
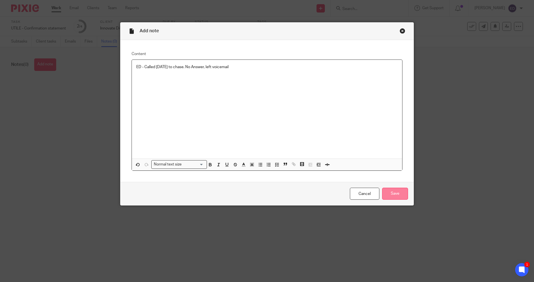
click at [391, 192] on input "Save" at bounding box center [395, 194] width 26 height 12
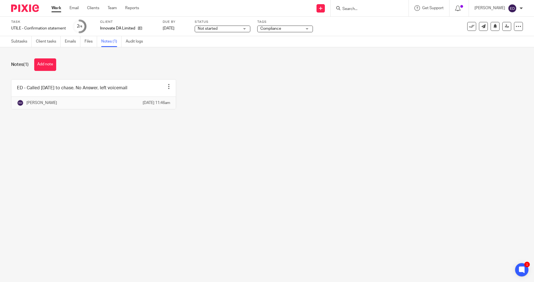
click at [58, 11] on link "Work" at bounding box center [57, 8] width 10 height 6
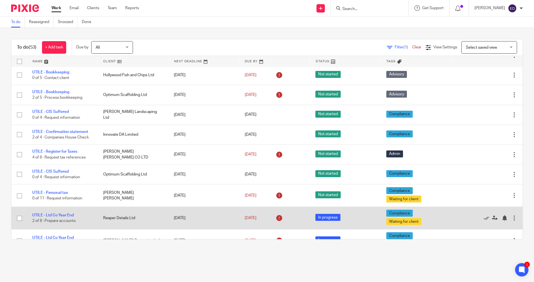
scroll to position [585, 0]
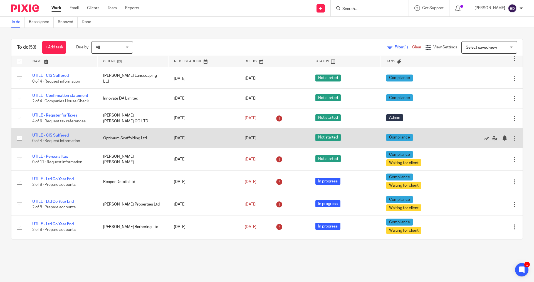
click at [58, 134] on link "UTILE - CIS Suffered" at bounding box center [50, 136] width 36 height 4
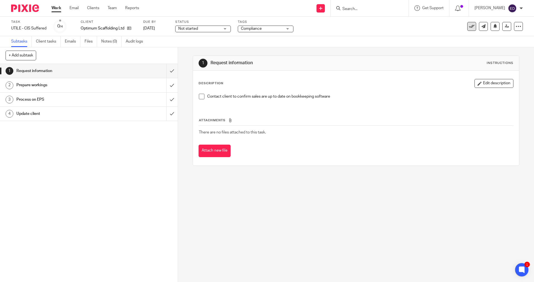
click at [470, 27] on icon at bounding box center [472, 27] width 6 height 6
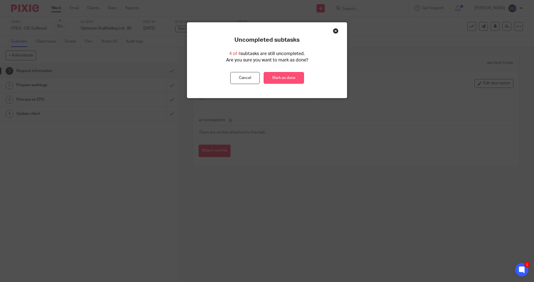
click at [285, 78] on link "Mark as done" at bounding box center [284, 78] width 40 height 12
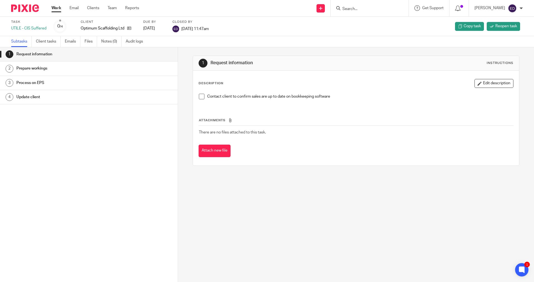
click at [52, 6] on link "Work" at bounding box center [57, 8] width 10 height 6
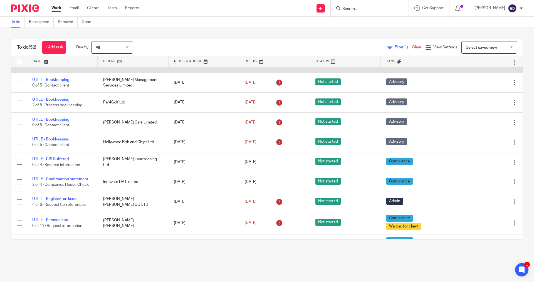
scroll to position [529, 0]
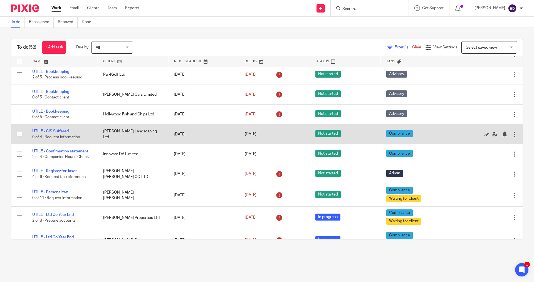
click at [66, 129] on link "UTILE - CIS Suffered" at bounding box center [50, 131] width 36 height 4
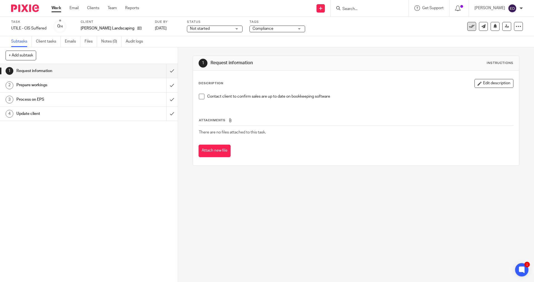
click at [470, 26] on icon at bounding box center [472, 27] width 6 height 6
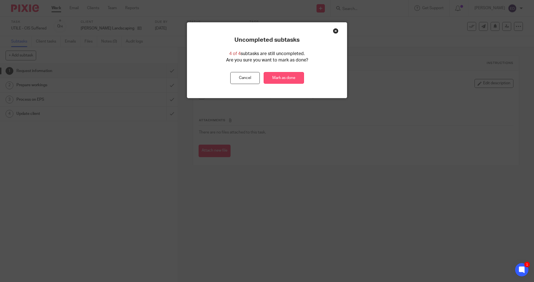
click at [282, 80] on link "Mark as done" at bounding box center [284, 78] width 40 height 12
